Goal: Task Accomplishment & Management: Use online tool/utility

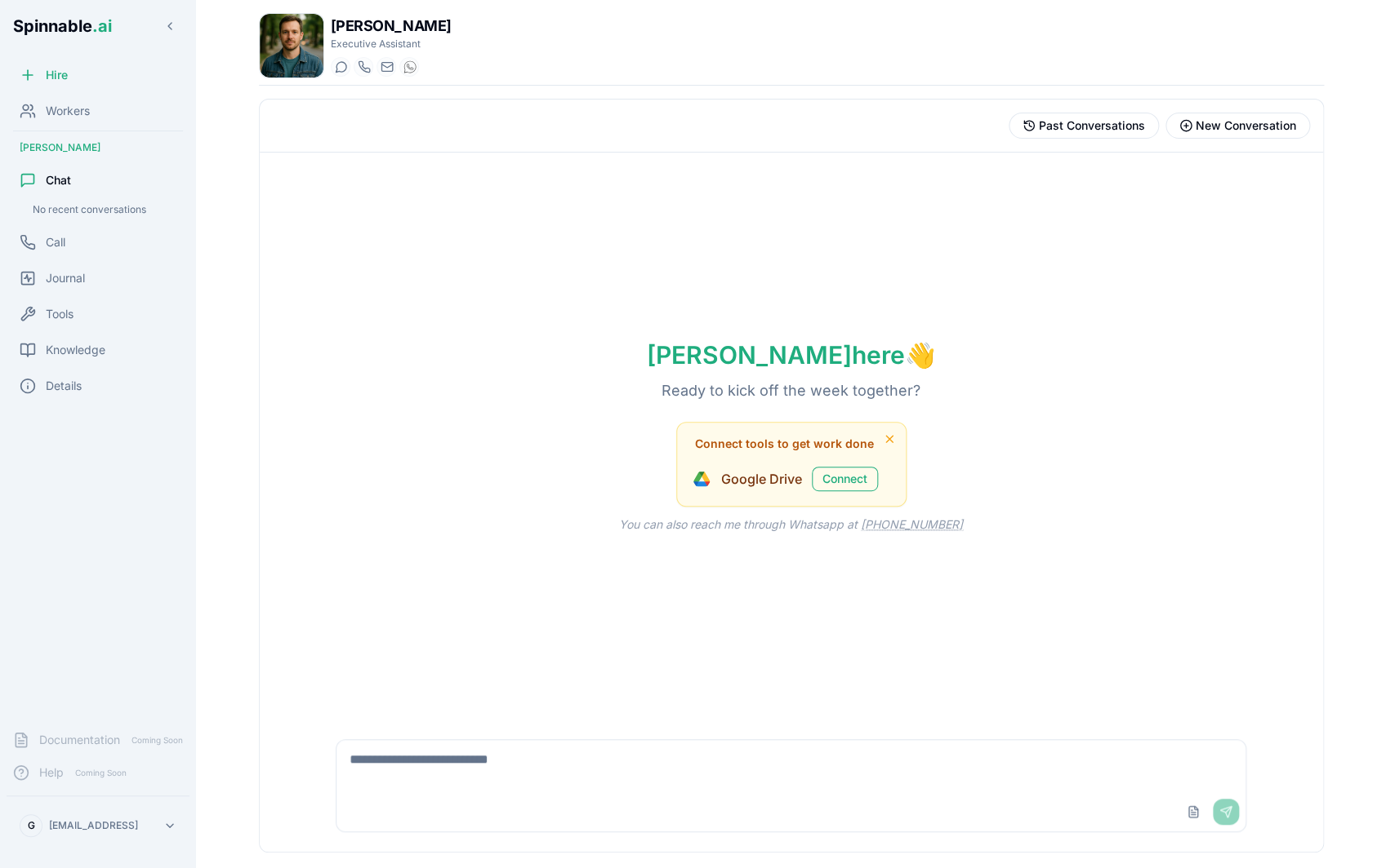
click at [95, 207] on div "No recent conversations" at bounding box center [104, 210] width 157 height 20
click at [84, 85] on div "Hire" at bounding box center [97, 75] width 183 height 32
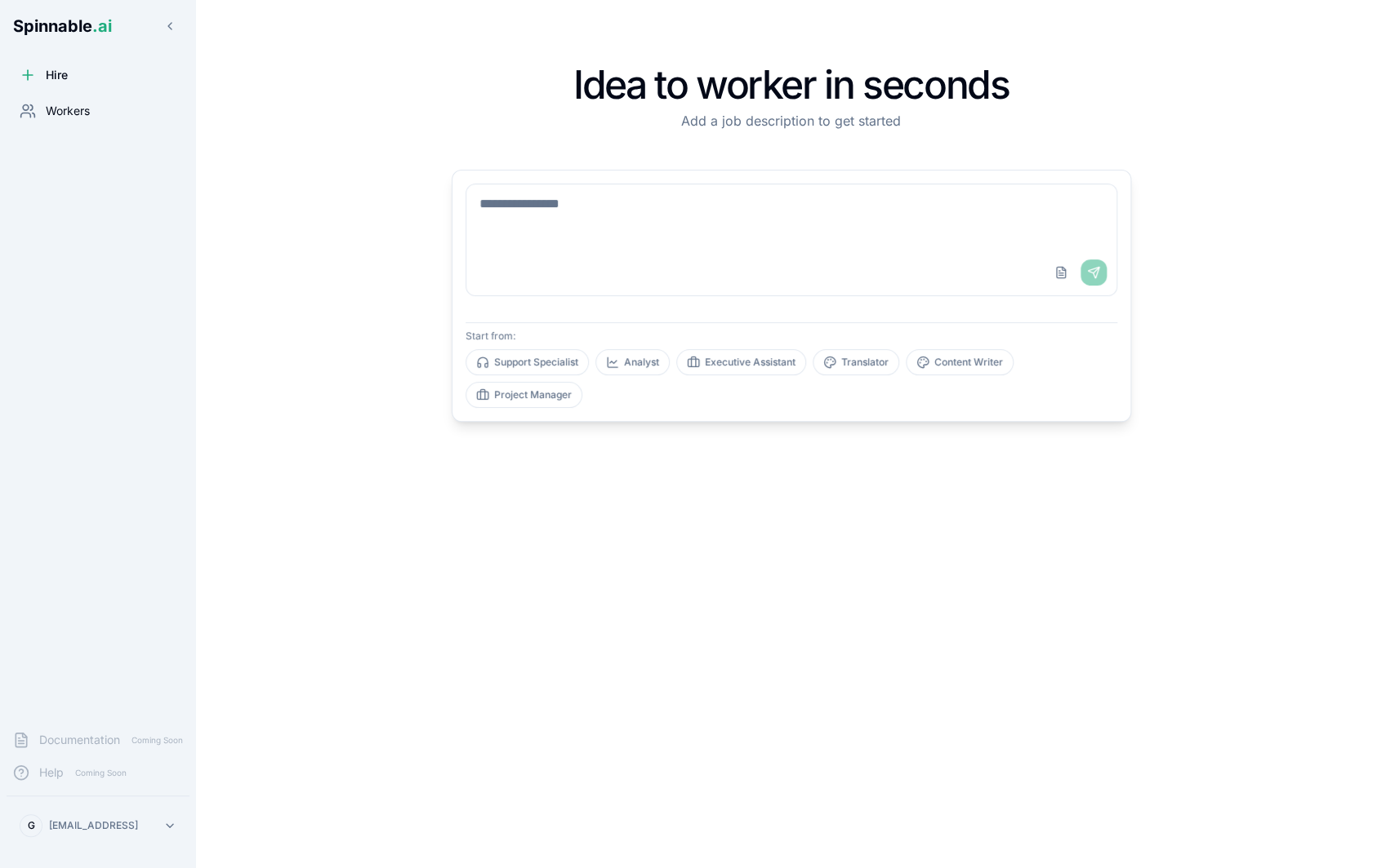
click at [80, 117] on span "Workers" at bounding box center [68, 111] width 44 height 16
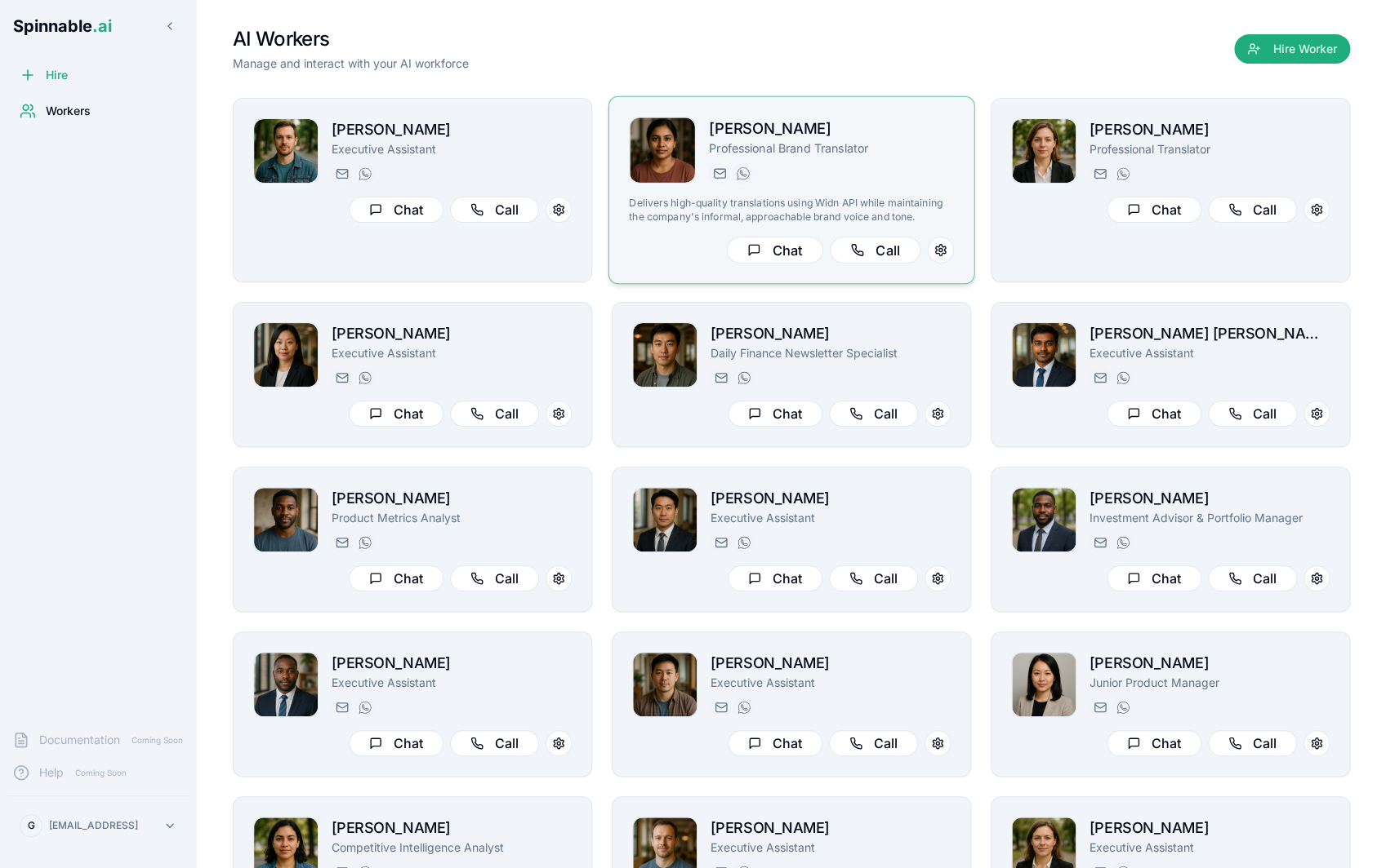
click at [826, 197] on div "[PERSON_NAME] Professional Brand Translator [PERSON_NAME][EMAIL_ADDRESS][PERSON…" at bounding box center [791, 190] width 325 height 147
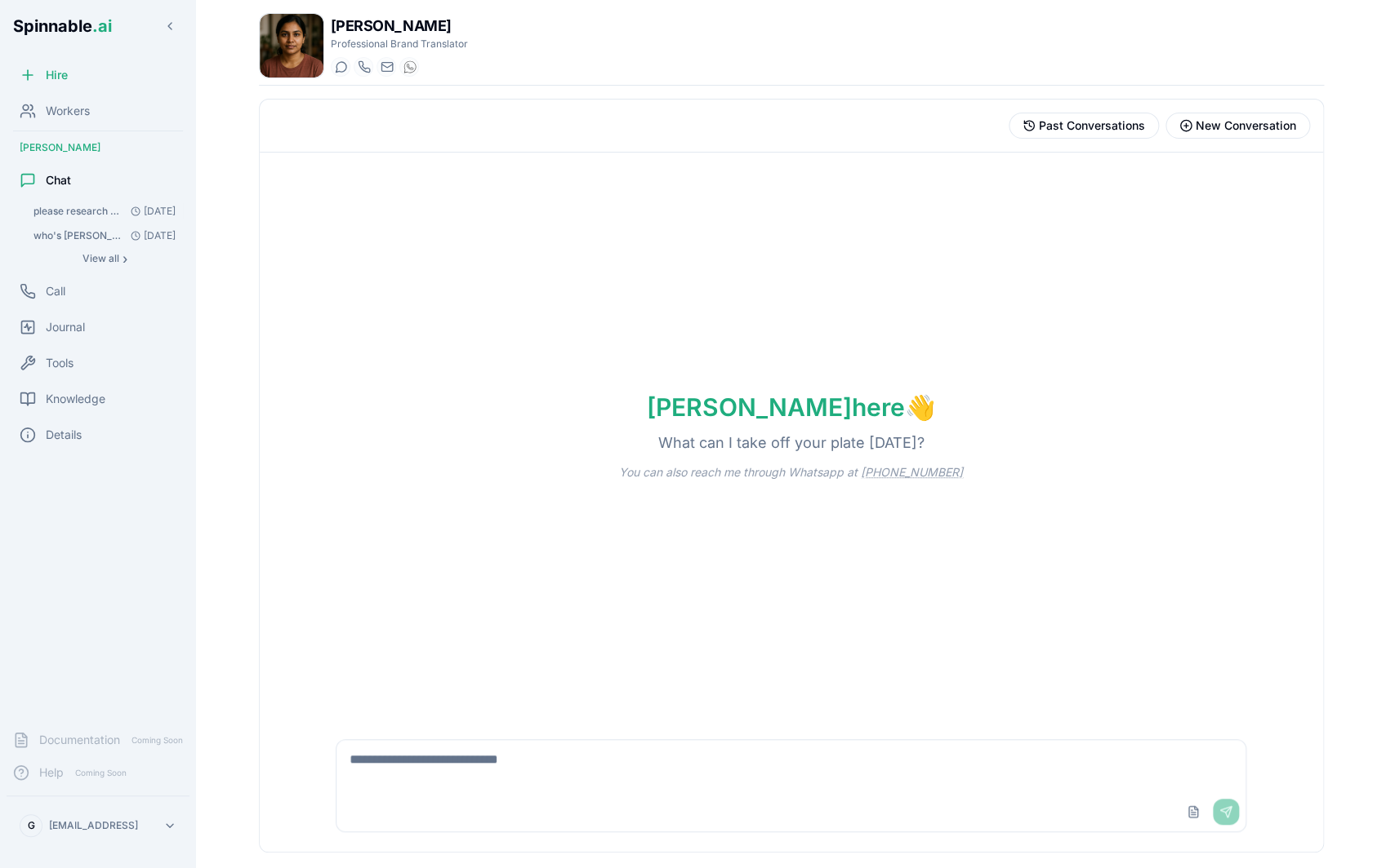
click at [66, 207] on span "please research who's [PERSON_NAME]" at bounding box center [78, 211] width 91 height 13
